Goal: Find specific page/section: Find specific page/section

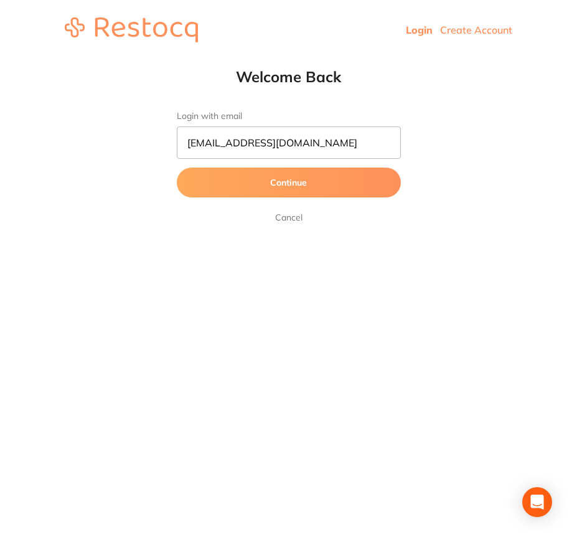
type input "[EMAIL_ADDRESS][DOMAIN_NAME]"
click at [177, 167] on button "Continue" at bounding box center [289, 182] width 224 height 30
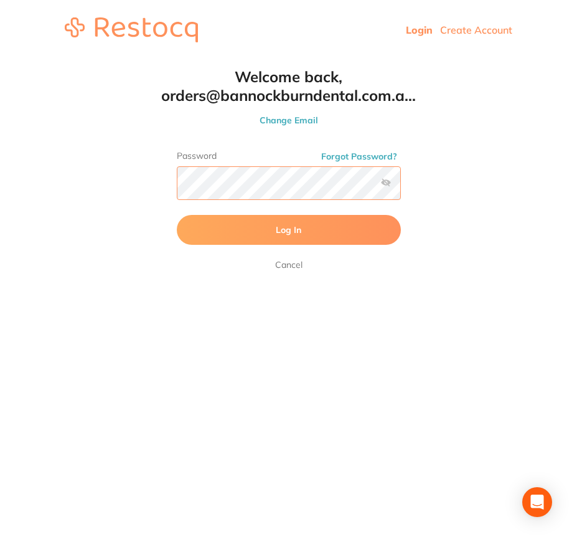
click at [177, 215] on button "Log In" at bounding box center [289, 230] width 224 height 30
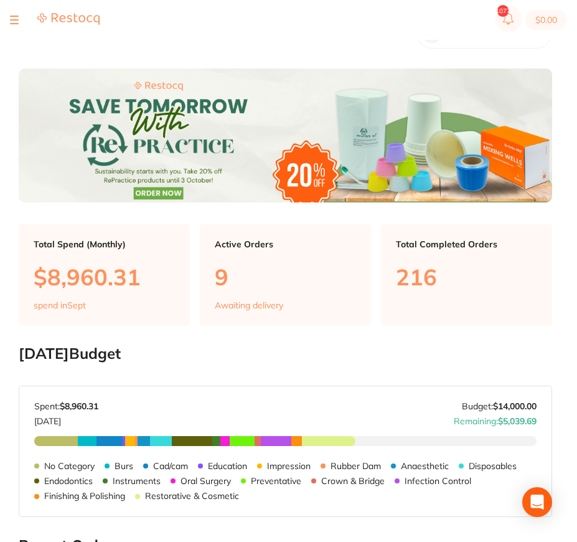
click at [13, 19] on button at bounding box center [14, 19] width 9 height 1
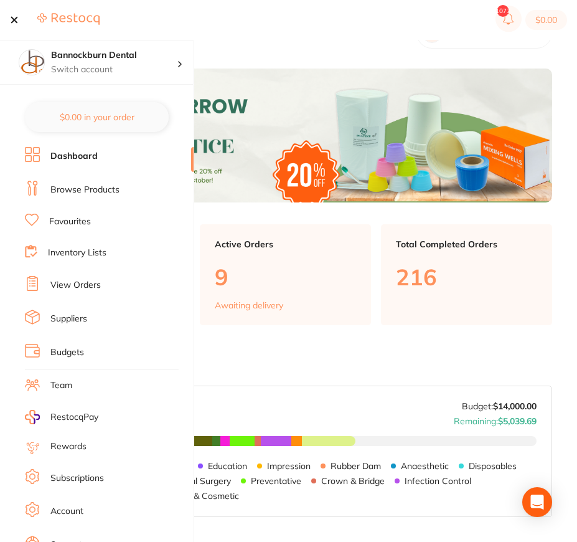
click at [82, 218] on link "Favourites" at bounding box center [70, 221] width 42 height 12
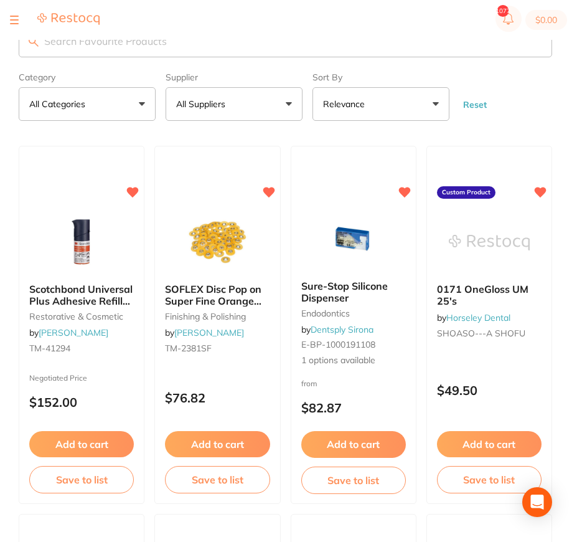
click at [178, 26] on section "$0.00" at bounding box center [288, 20] width 577 height 40
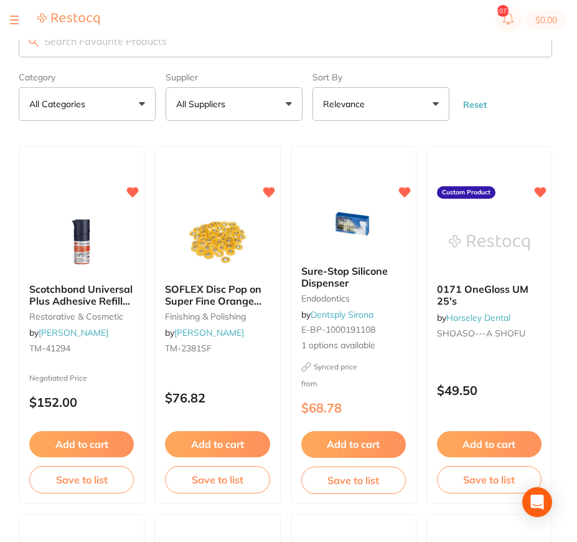
click at [176, 45] on input "search" at bounding box center [285, 41] width 533 height 32
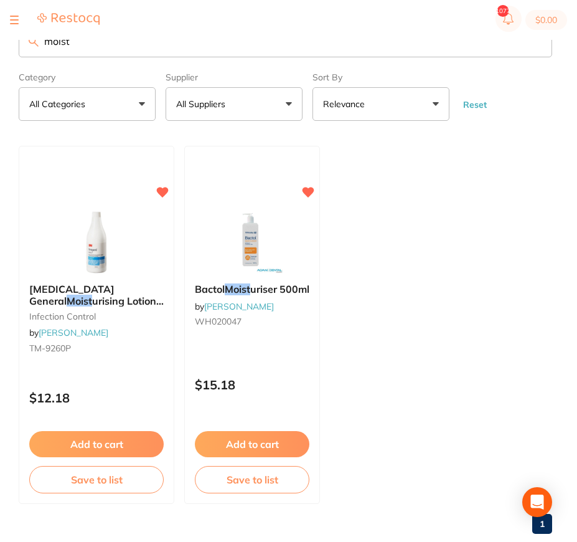
drag, startPoint x: 81, startPoint y: 49, endPoint x: -31, endPoint y: 54, distance: 111.6
click at [19, 54] on input "moist" at bounding box center [285, 41] width 533 height 32
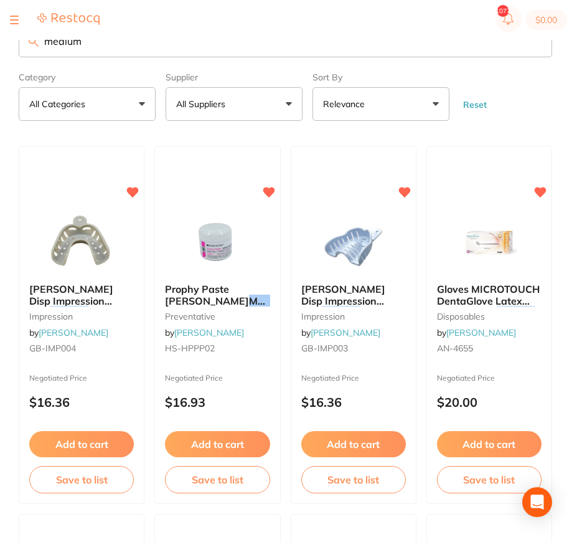
drag, startPoint x: -31, startPoint y: 65, endPoint x: -16, endPoint y: 55, distance: 18.0
click at [19, 55] on input "medium" at bounding box center [285, 41] width 533 height 32
type input "tape"
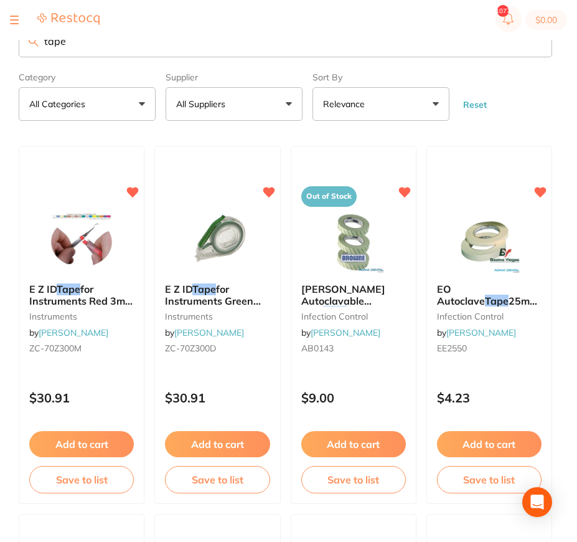
drag, startPoint x: 99, startPoint y: 49, endPoint x: -31, endPoint y: 60, distance: 130.0
click at [19, 57] on input "tape" at bounding box center [285, 41] width 533 height 32
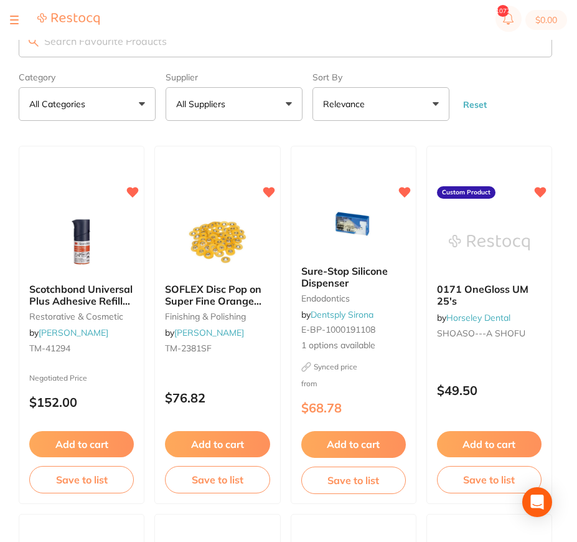
click at [271, 106] on button "All Suppliers" at bounding box center [234, 104] width 137 height 34
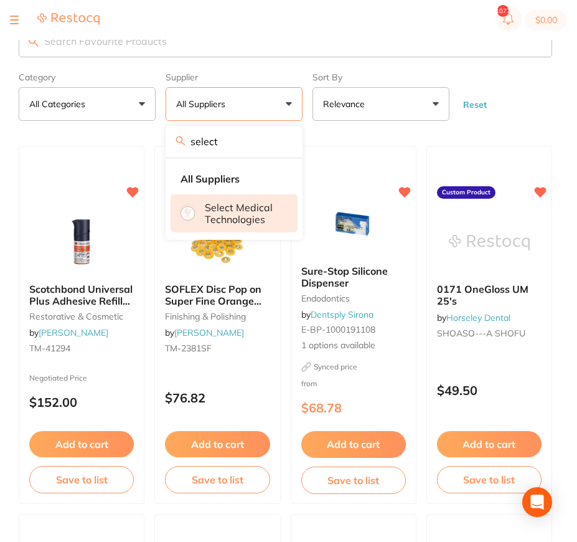
type input "select"
click at [259, 208] on p "Select Medical Technologies" at bounding box center [242, 213] width 75 height 23
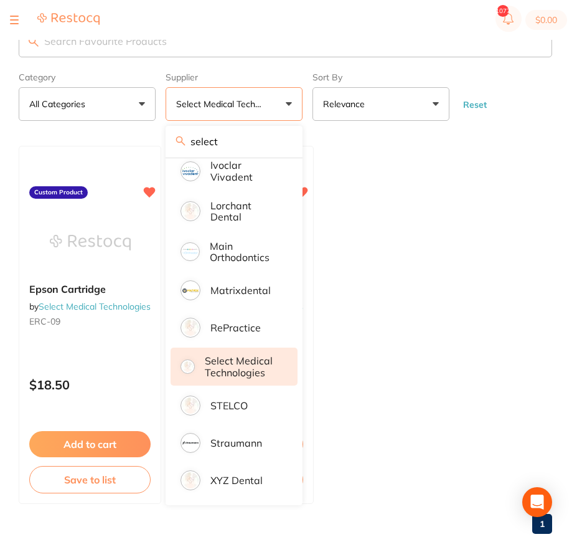
scroll to position [28, 0]
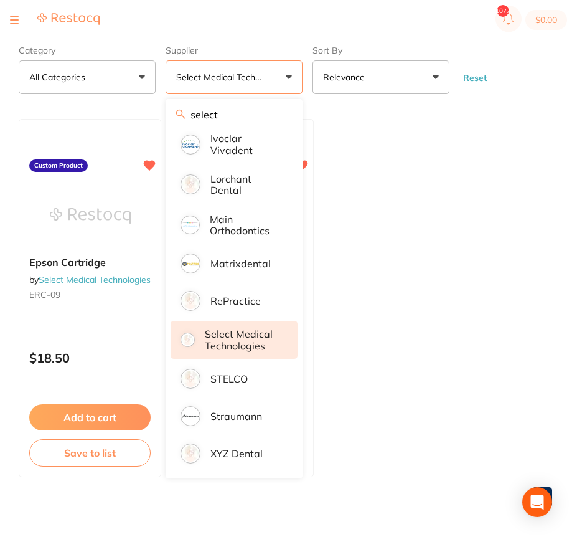
click at [469, 281] on ul "Epson Cartridge by Select Medical Technologies ERC-09 Custom Product $18.50 Add…" at bounding box center [285, 298] width 533 height 358
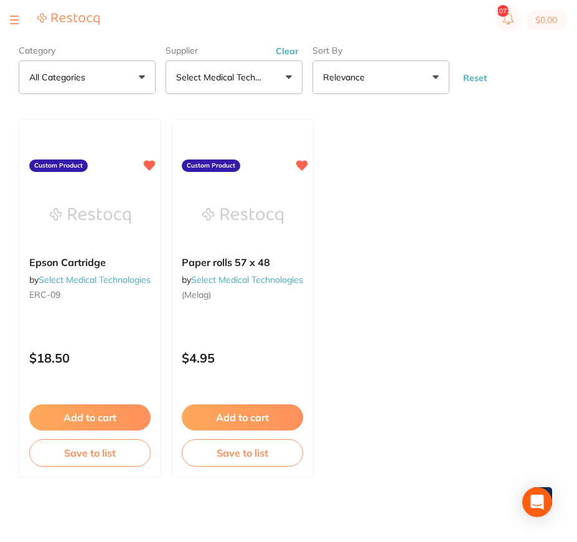
click at [288, 52] on button "Clear" at bounding box center [287, 50] width 31 height 11
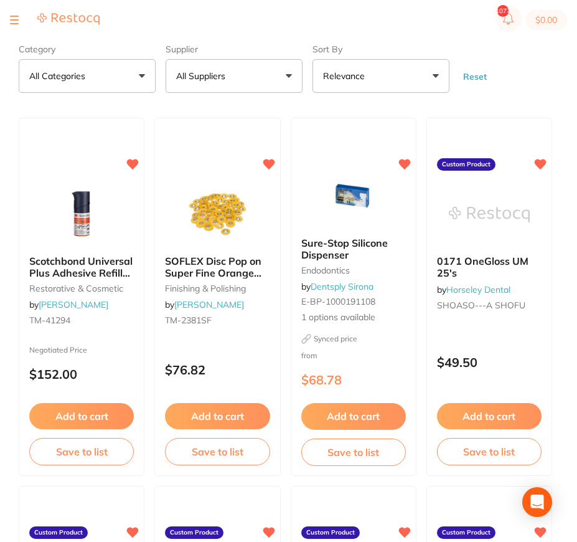
scroll to position [0, 0]
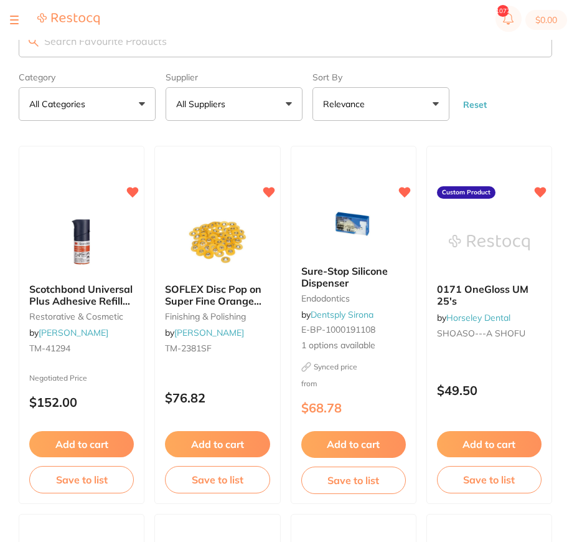
click at [129, 50] on input "search" at bounding box center [285, 41] width 533 height 32
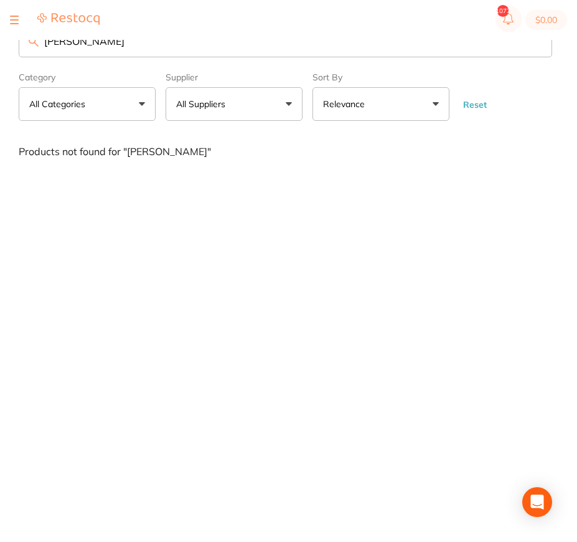
drag, startPoint x: 94, startPoint y: 52, endPoint x: -31, endPoint y: 67, distance: 125.4
click at [19, 57] on input "[PERSON_NAME]" at bounding box center [285, 41] width 533 height 32
type input "test"
